Goal: Task Accomplishment & Management: Manage account settings

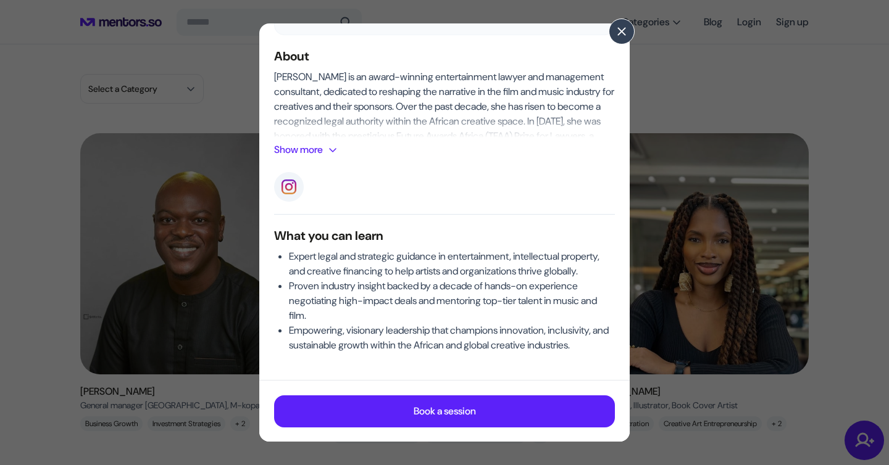
scroll to position [199, 0]
click at [618, 38] on button at bounding box center [622, 32] width 26 height 26
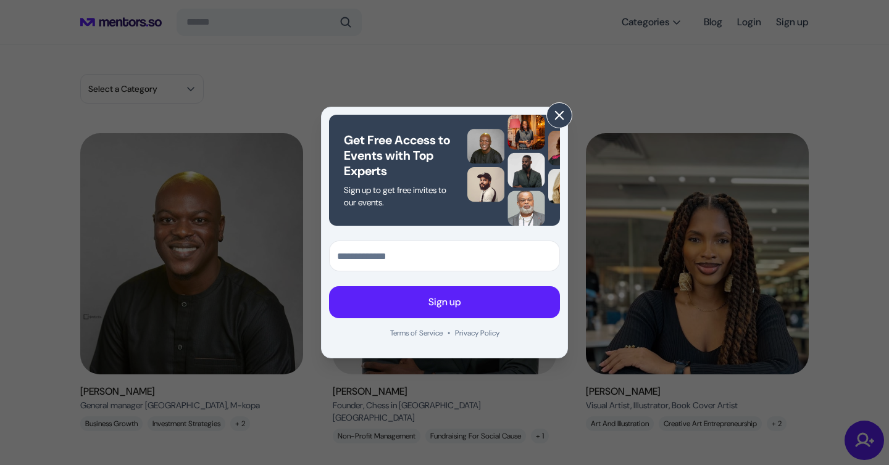
click at [556, 119] on span at bounding box center [559, 116] width 14 height 14
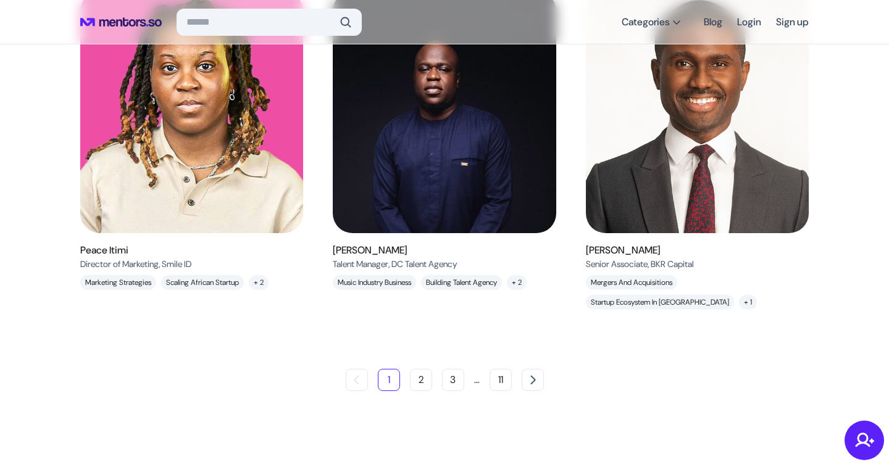
scroll to position [1185, 0]
click at [416, 380] on button "2" at bounding box center [421, 380] width 22 height 22
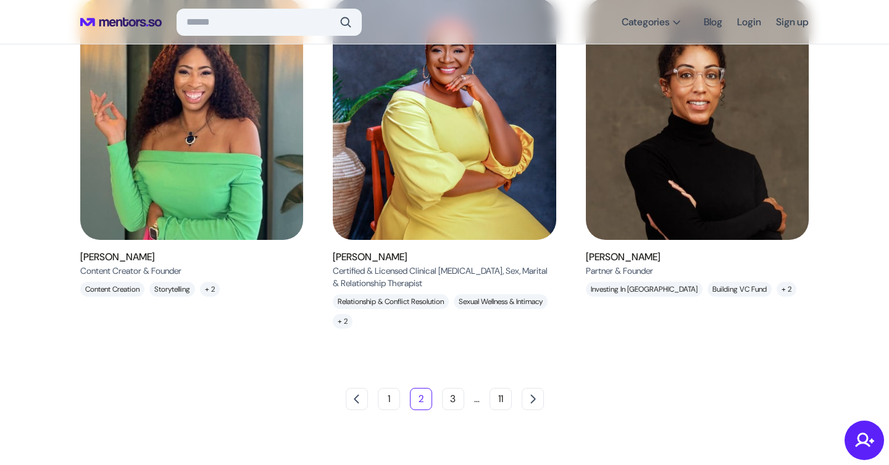
scroll to position [1219, 0]
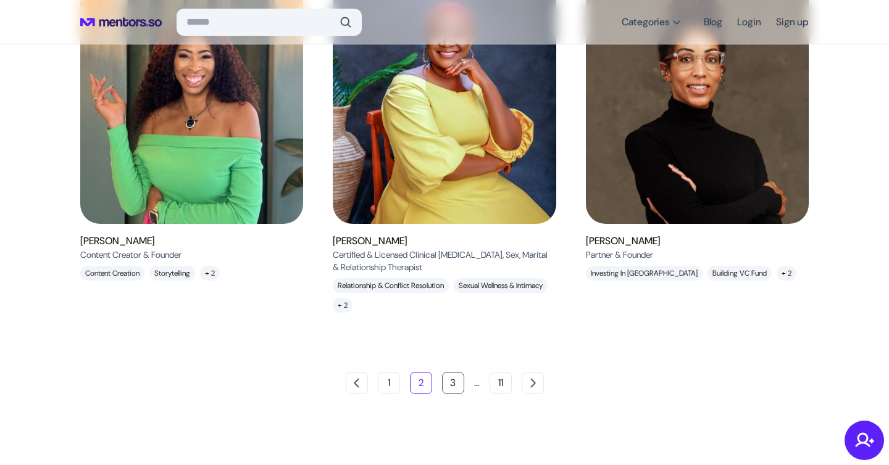
click at [446, 386] on button "3" at bounding box center [453, 383] width 22 height 22
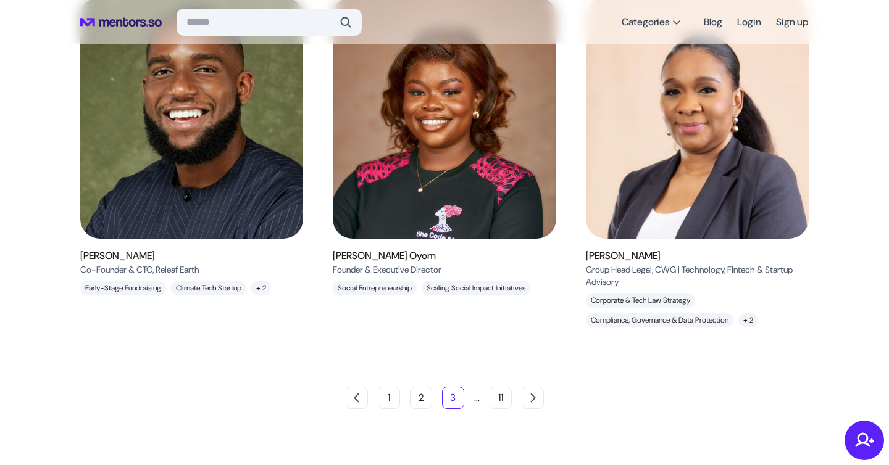
scroll to position [1138, 0]
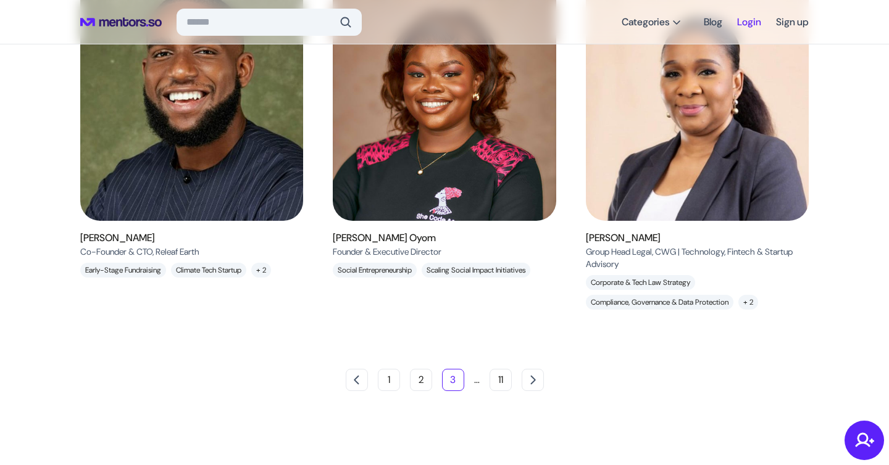
click at [739, 23] on link "Login" at bounding box center [749, 22] width 24 height 22
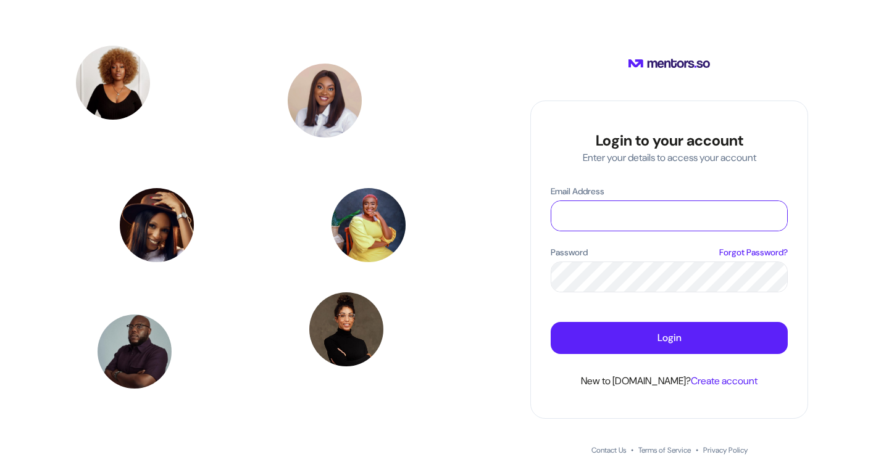
click at [678, 207] on input "Email Address" at bounding box center [669, 216] width 236 height 30
click at [630, 125] on div "Login to your account Enter your details to access your account Email Address P…" at bounding box center [669, 260] width 278 height 318
